Goal: Information Seeking & Learning: Learn about a topic

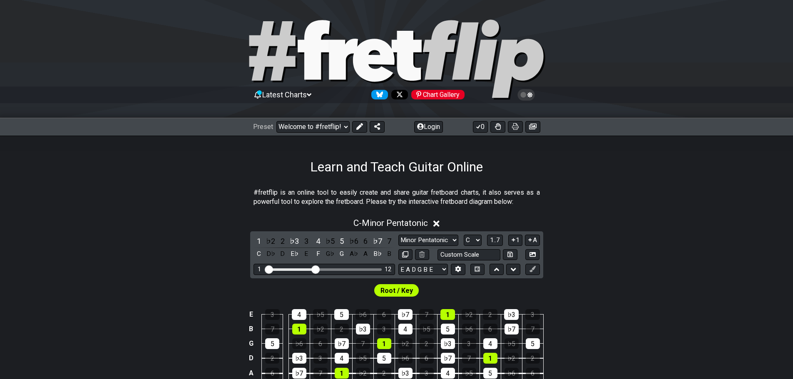
select select "/welcome"
select select "C"
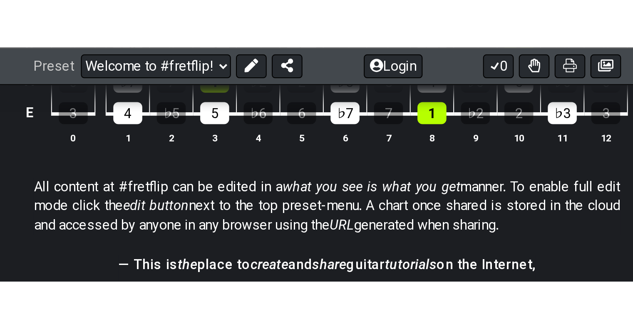
scroll to position [356, 0]
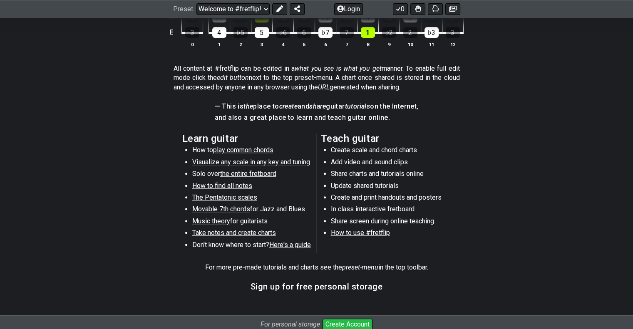
click at [240, 196] on span "The Pentatonic scales" at bounding box center [224, 198] width 65 height 8
select select "/minor-pentatonic"
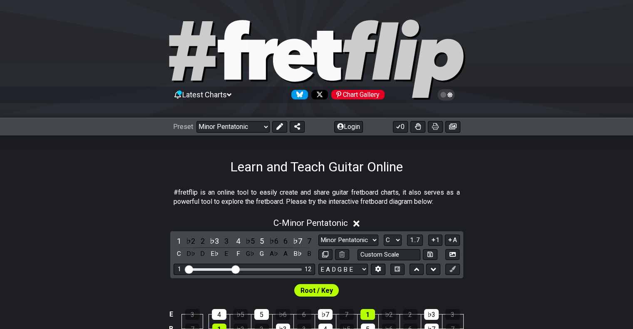
select select "C"
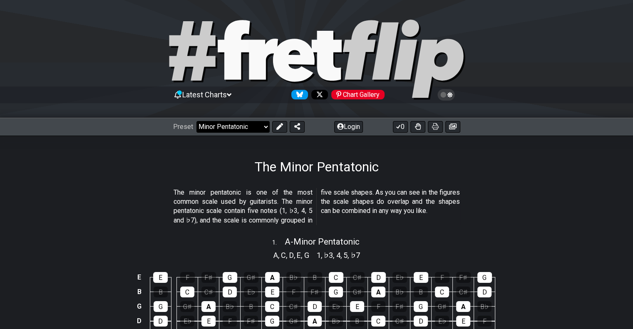
click at [236, 129] on select "Welcome to #fretflip! Initial Preset Custom Preset Minor Pentatonic Major Penta…" at bounding box center [232, 127] width 73 height 12
click at [196, 121] on select "Welcome to #fretflip! Initial Preset Custom Preset Minor Pentatonic Major Penta…" at bounding box center [232, 127] width 73 height 12
select select "/major-pentatonic"
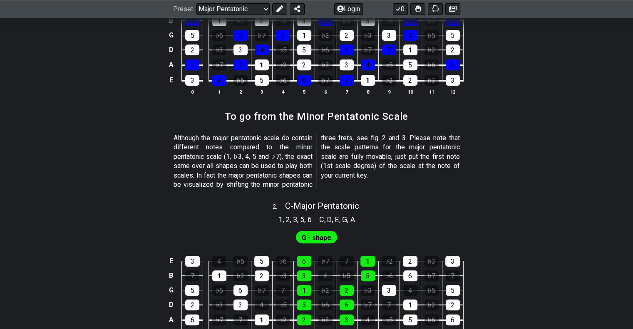
scroll to position [375, 0]
